Goal: Find specific page/section: Find specific page/section

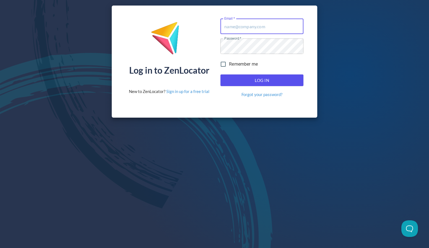
type input "[EMAIL_ADDRESS][DOMAIN_NAME]"
click at [283, 83] on span "Log In" at bounding box center [261, 80] width 71 height 7
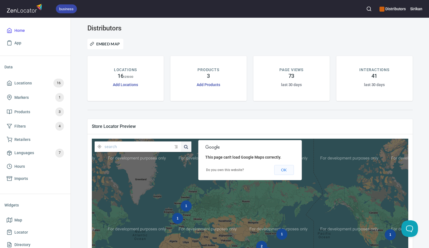
click at [282, 171] on button "OK" at bounding box center [284, 170] width 20 height 10
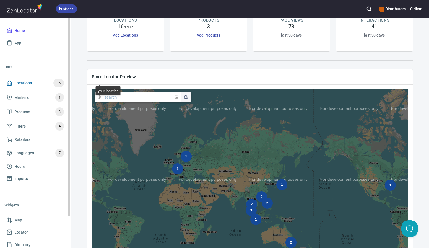
scroll to position [67, 0]
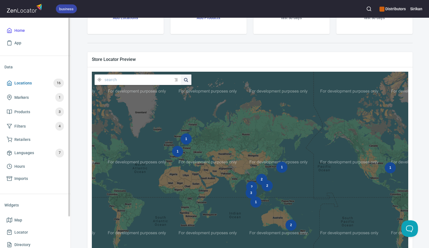
click at [42, 88] on link "Locations 16" at bounding box center [35, 83] width 62 height 14
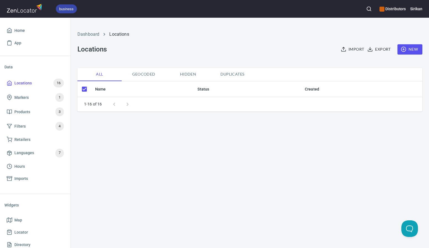
checkbox input "false"
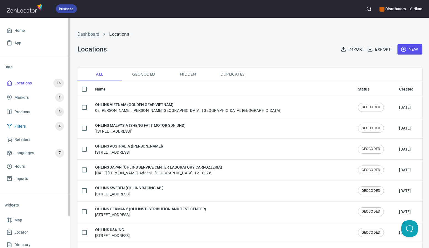
click at [29, 119] on link "Filters 4" at bounding box center [35, 126] width 62 height 14
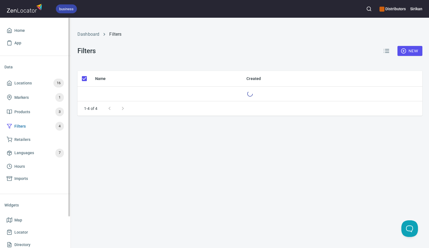
checkbox input "false"
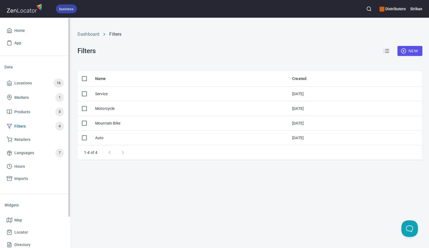
scroll to position [36, 0]
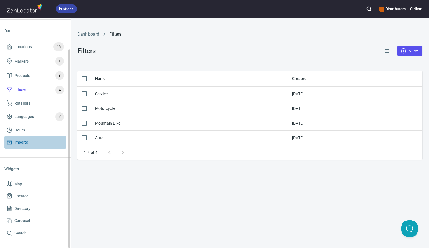
click at [32, 142] on span "Imports" at bounding box center [35, 142] width 57 height 7
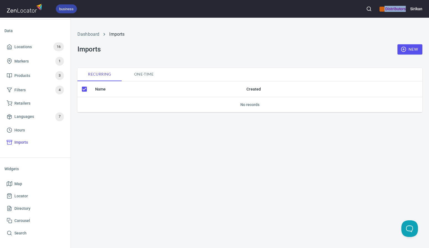
click at [384, 12] on div "Distributors" at bounding box center [392, 9] width 26 height 12
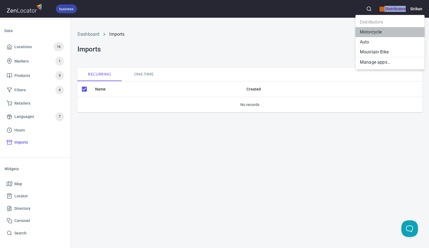
click at [382, 32] on li "Motorcycle" at bounding box center [389, 32] width 69 height 10
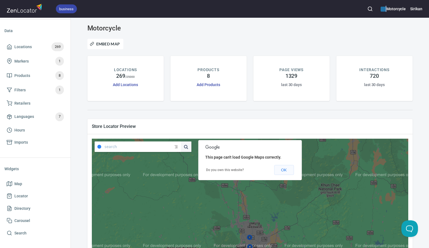
click at [279, 171] on button "OK" at bounding box center [284, 170] width 20 height 10
